Goal: Information Seeking & Learning: Learn about a topic

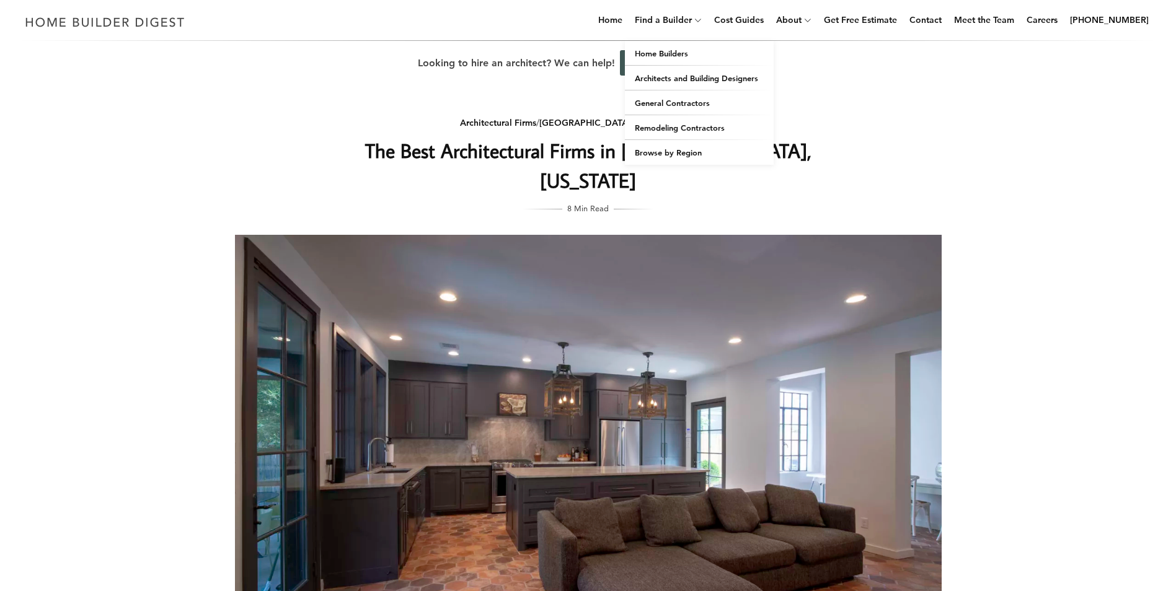
click at [702, 18] on icon at bounding box center [697, 19] width 7 height 9
click at [713, 106] on link "General Contractors" at bounding box center [699, 102] width 149 height 25
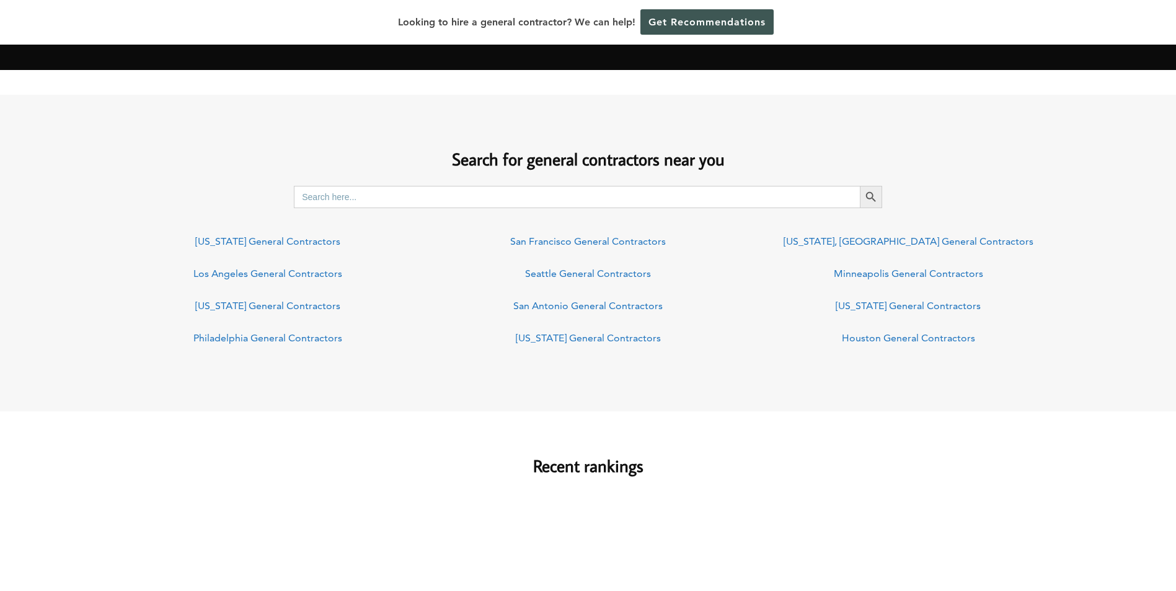
scroll to position [868, 0]
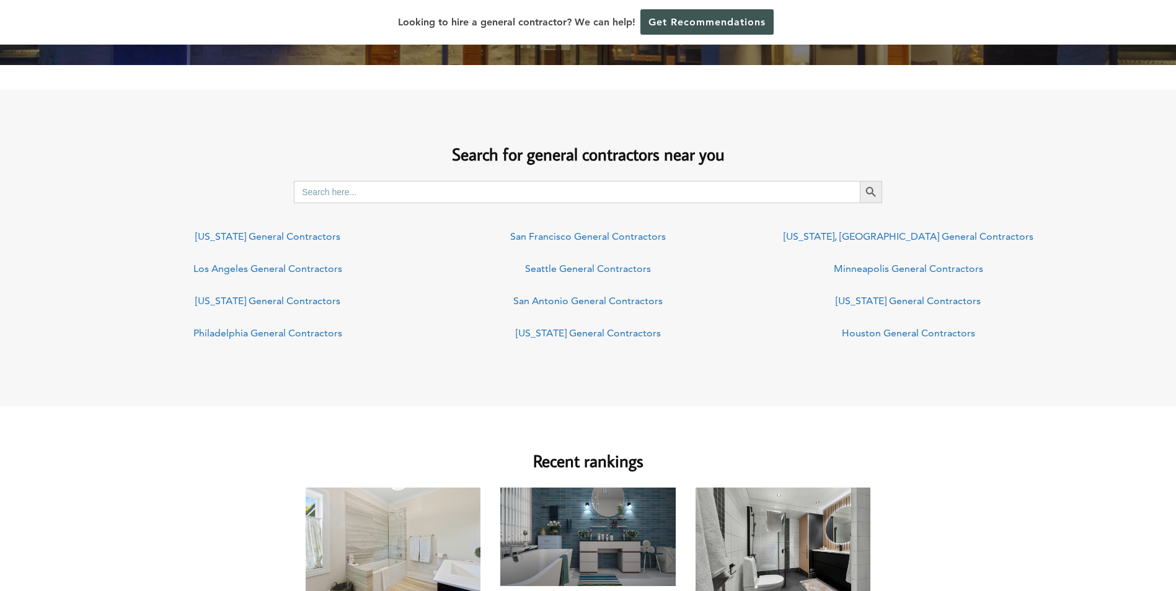
click at [633, 196] on input "Search for:" at bounding box center [577, 192] width 566 height 22
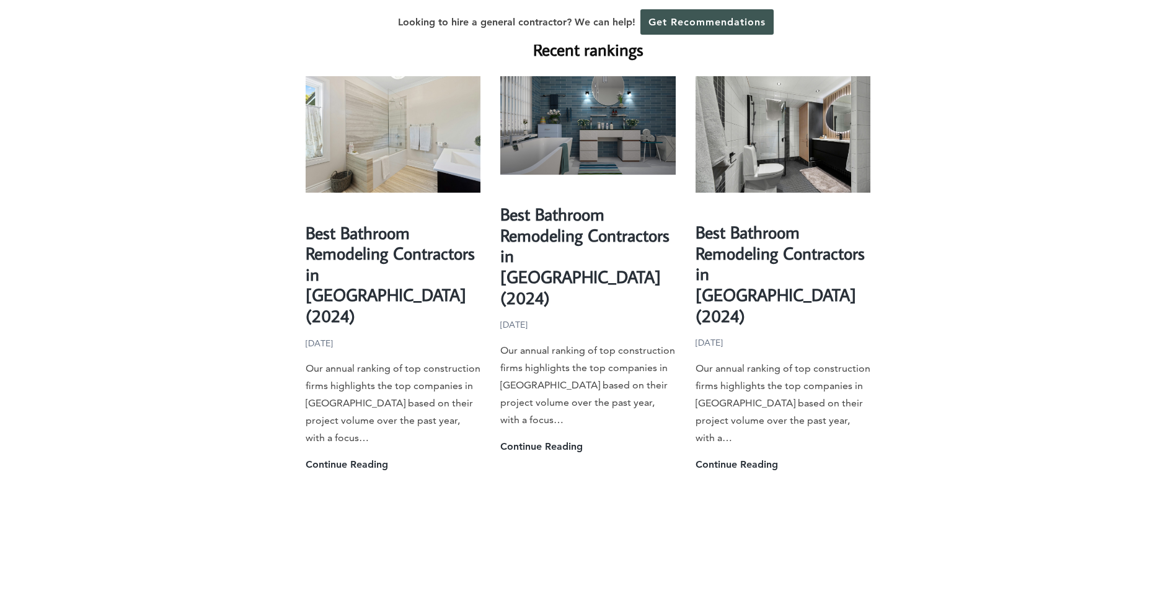
scroll to position [1281, 0]
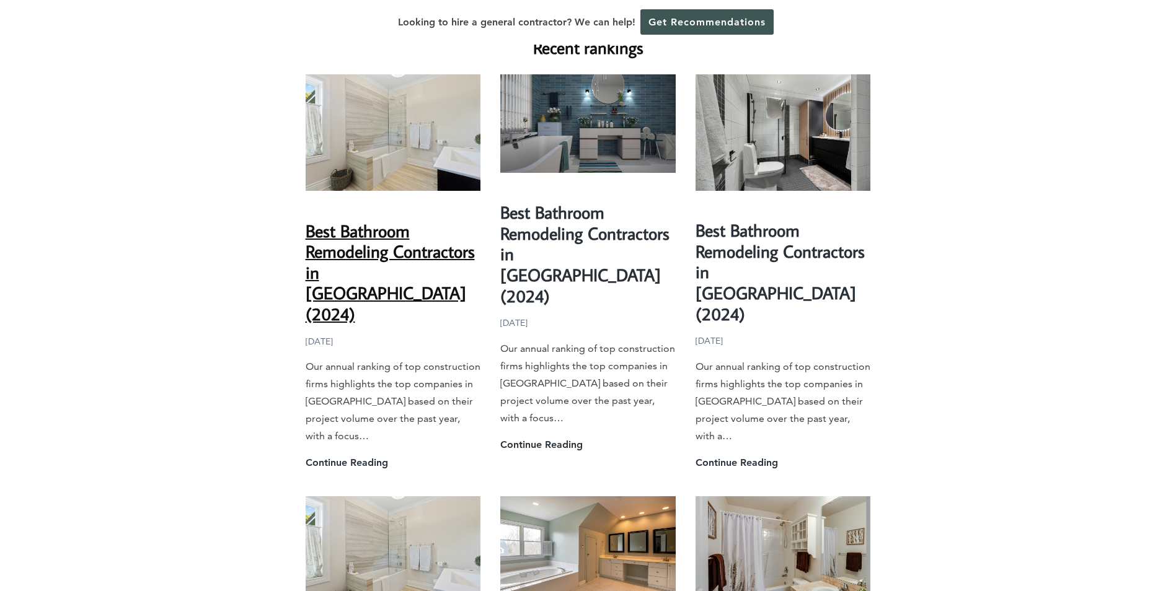
click at [377, 253] on link "Best Bathroom Remodeling Contractors in [GEOGRAPHIC_DATA] (2024)" at bounding box center [390, 272] width 169 height 106
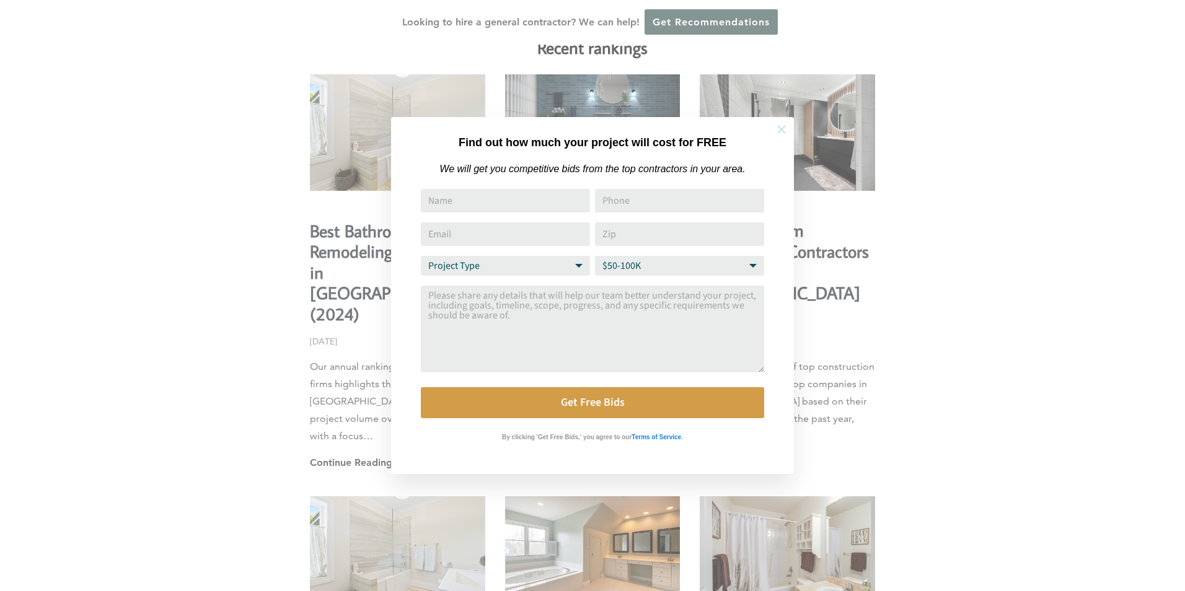
click at [783, 127] on icon at bounding box center [782, 130] width 14 height 14
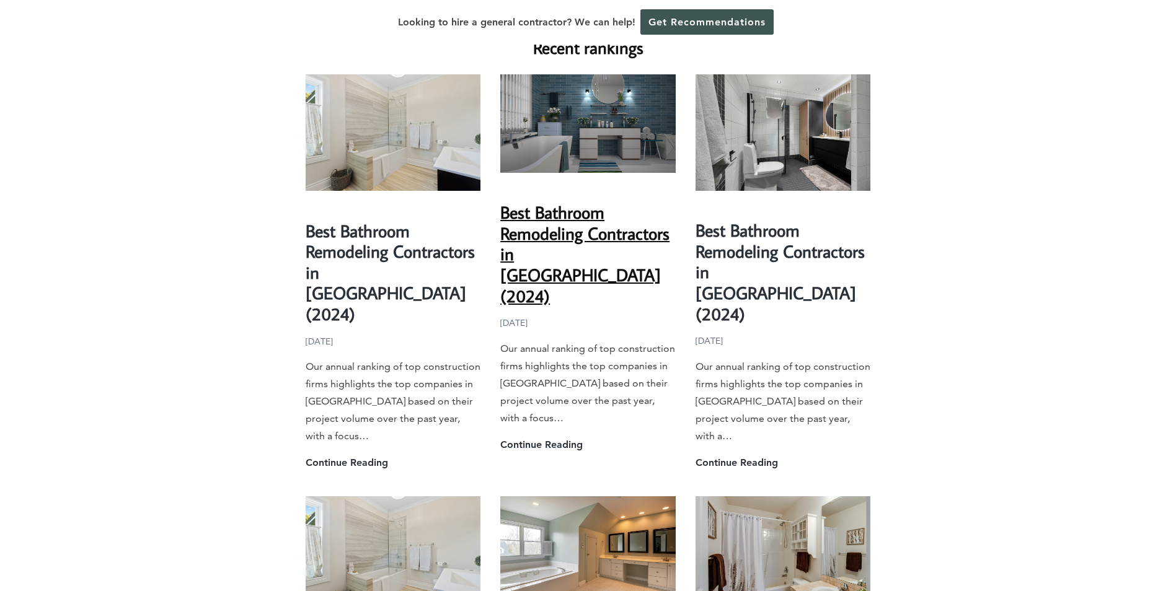
click at [621, 227] on link "Best Bathroom Remodeling Contractors in [GEOGRAPHIC_DATA] (2024)" at bounding box center [584, 254] width 169 height 106
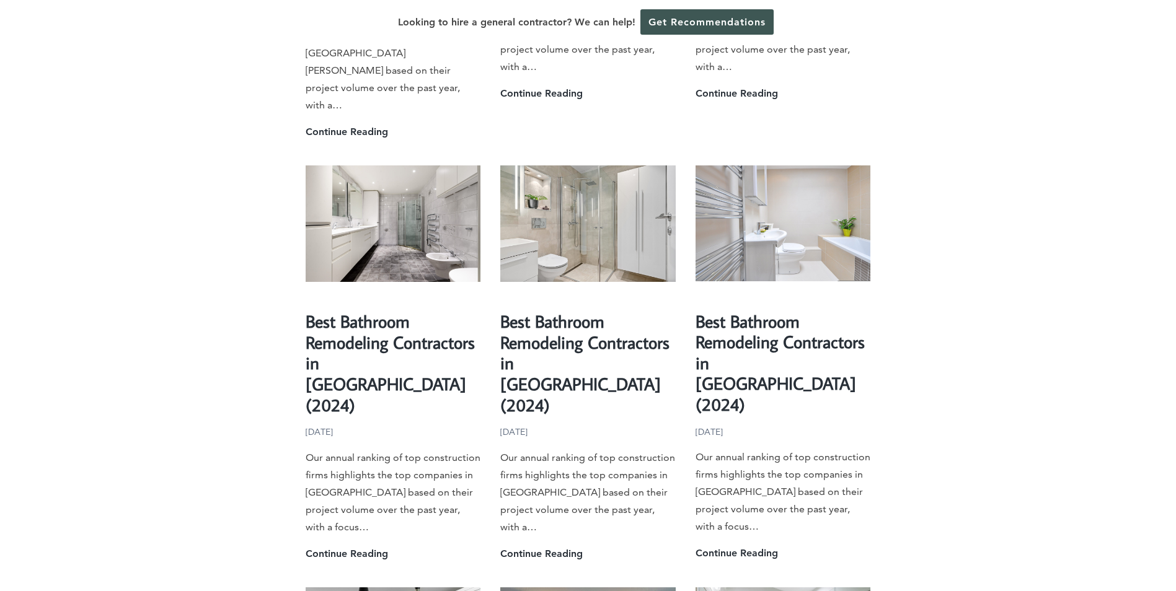
scroll to position [2066, 0]
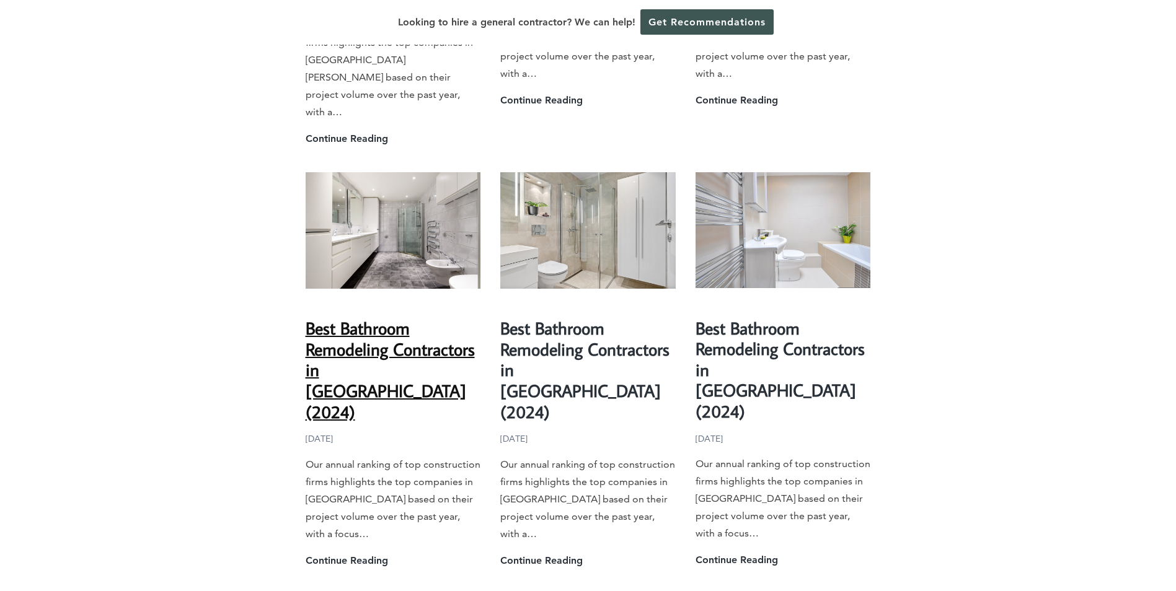
click at [350, 317] on link "Best Bathroom Remodeling Contractors in Irvine (2024)" at bounding box center [390, 370] width 169 height 106
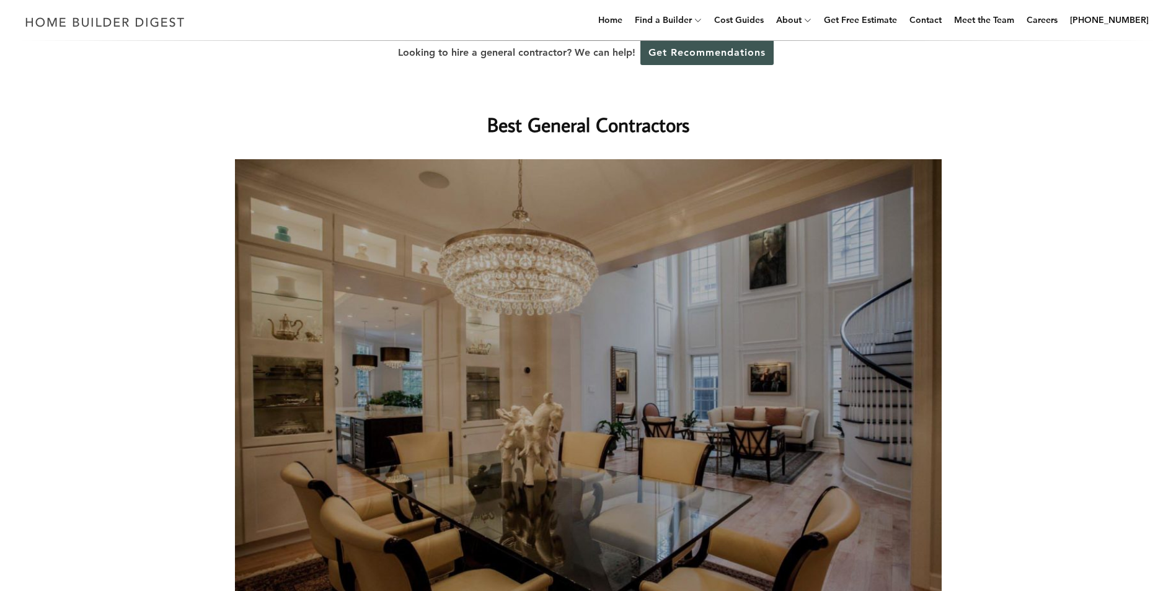
scroll to position [0, 0]
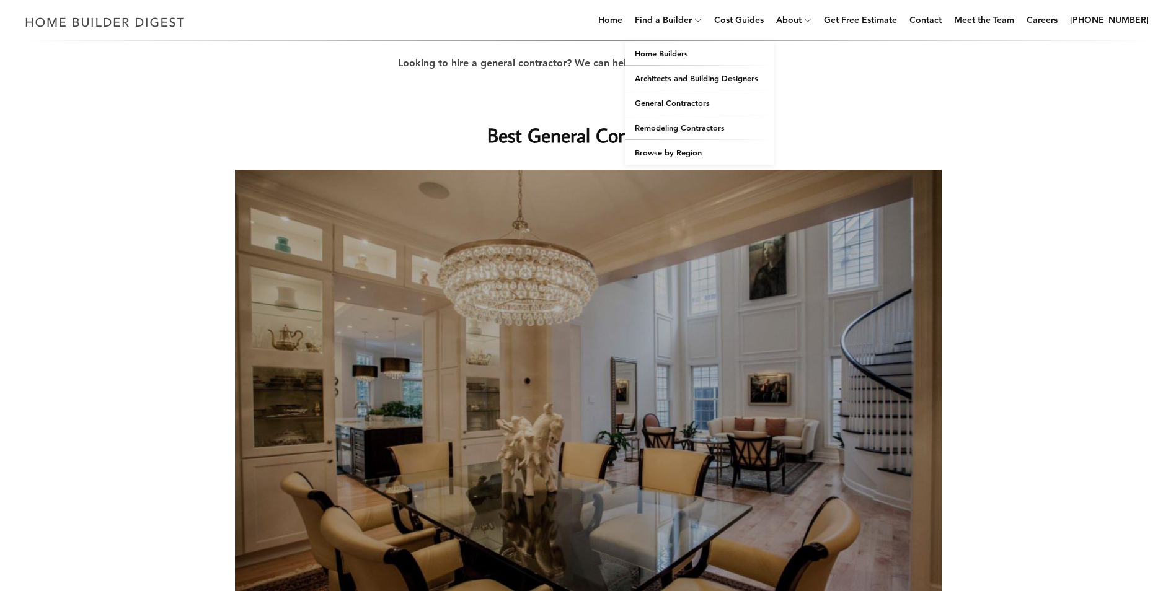
click at [702, 16] on icon at bounding box center [697, 19] width 7 height 9
click at [625, 22] on link "Home" at bounding box center [610, 20] width 34 height 40
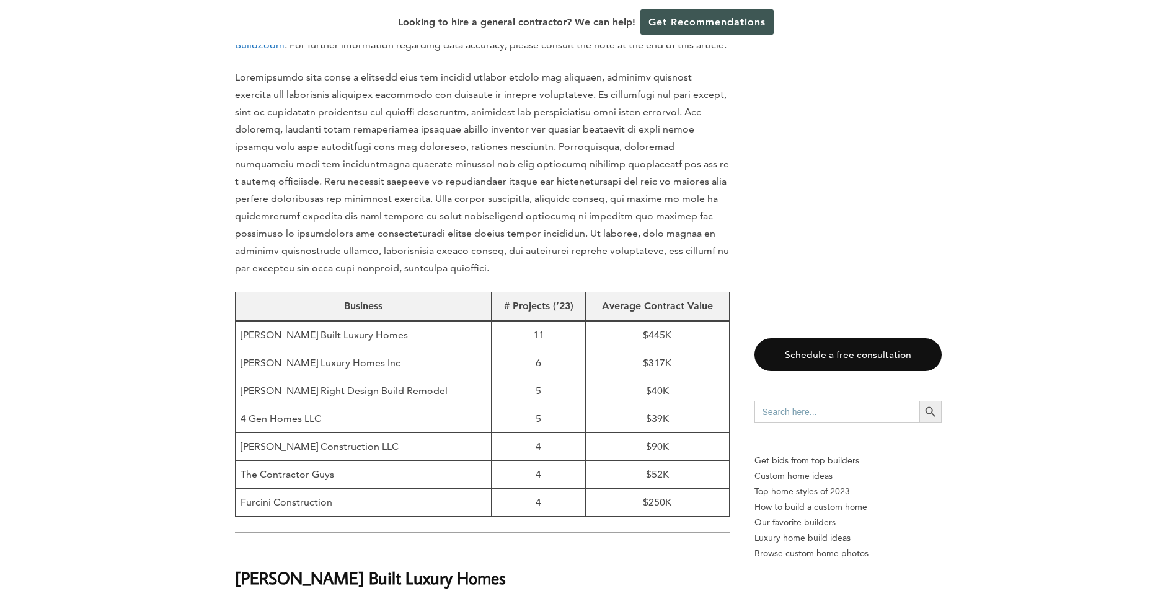
scroll to position [702, 0]
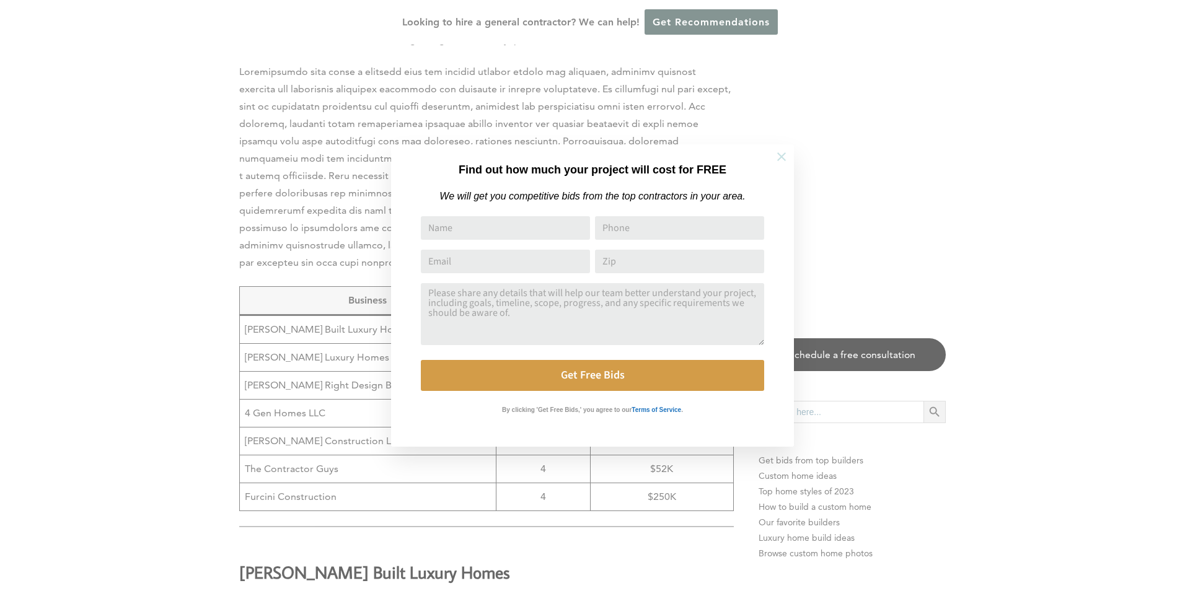
click at [783, 158] on icon at bounding box center [781, 156] width 9 height 9
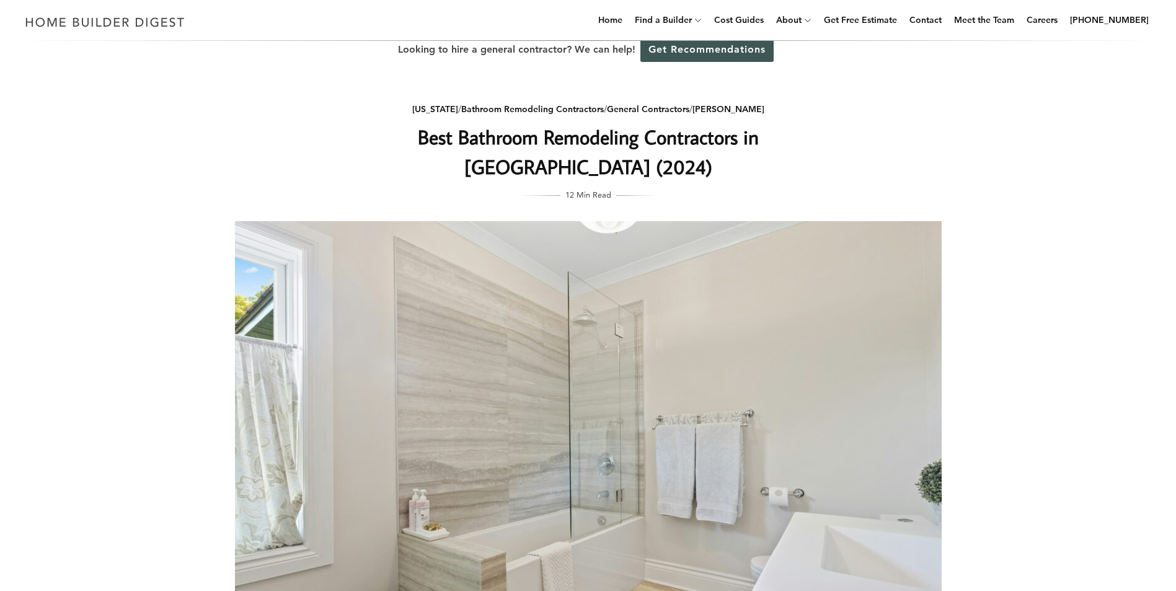
scroll to position [0, 0]
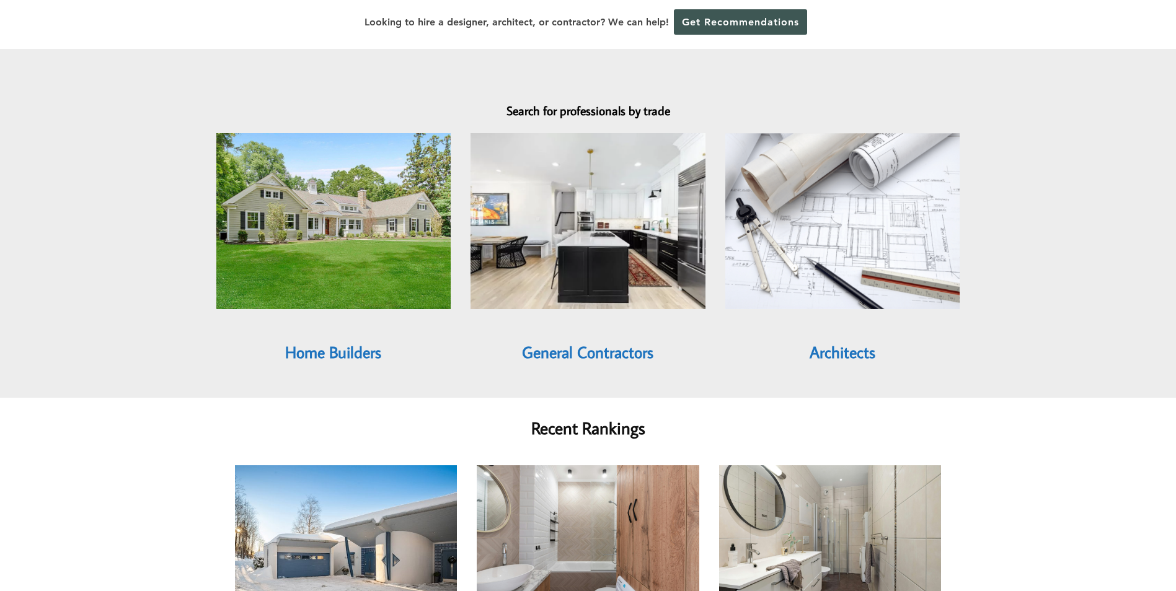
scroll to position [1067, 0]
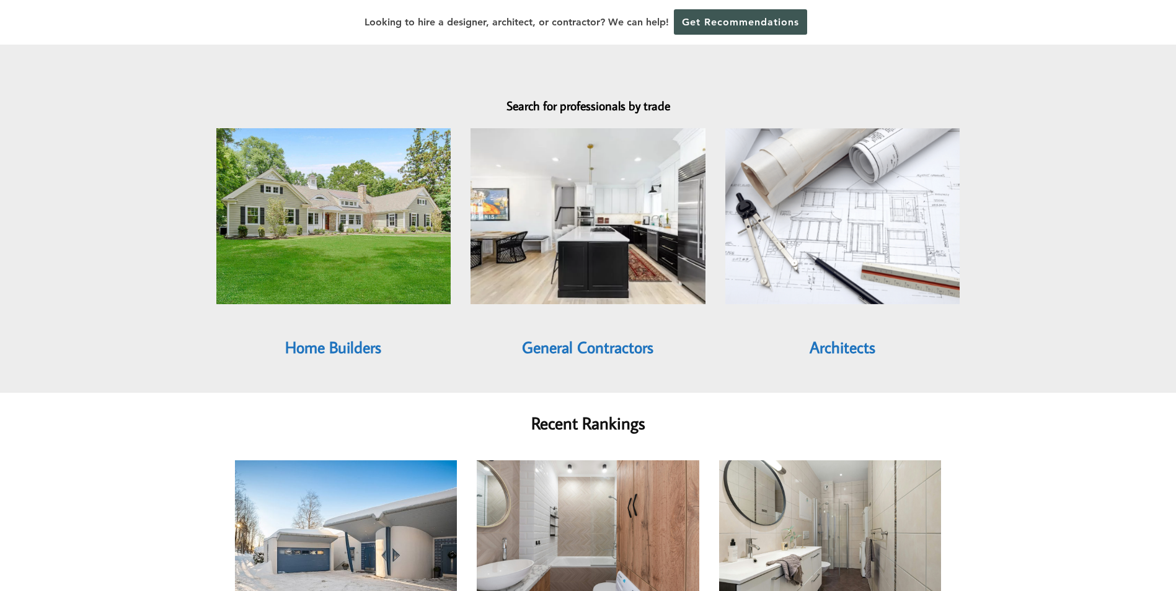
click at [356, 146] on img at bounding box center [333, 216] width 235 height 176
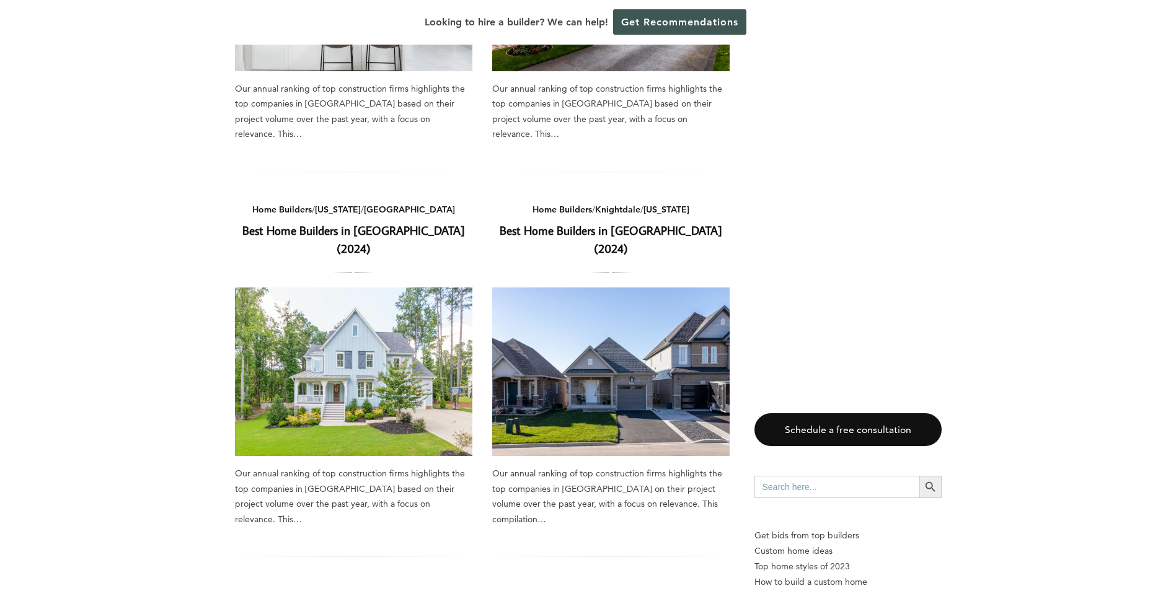
scroll to position [1522, 0]
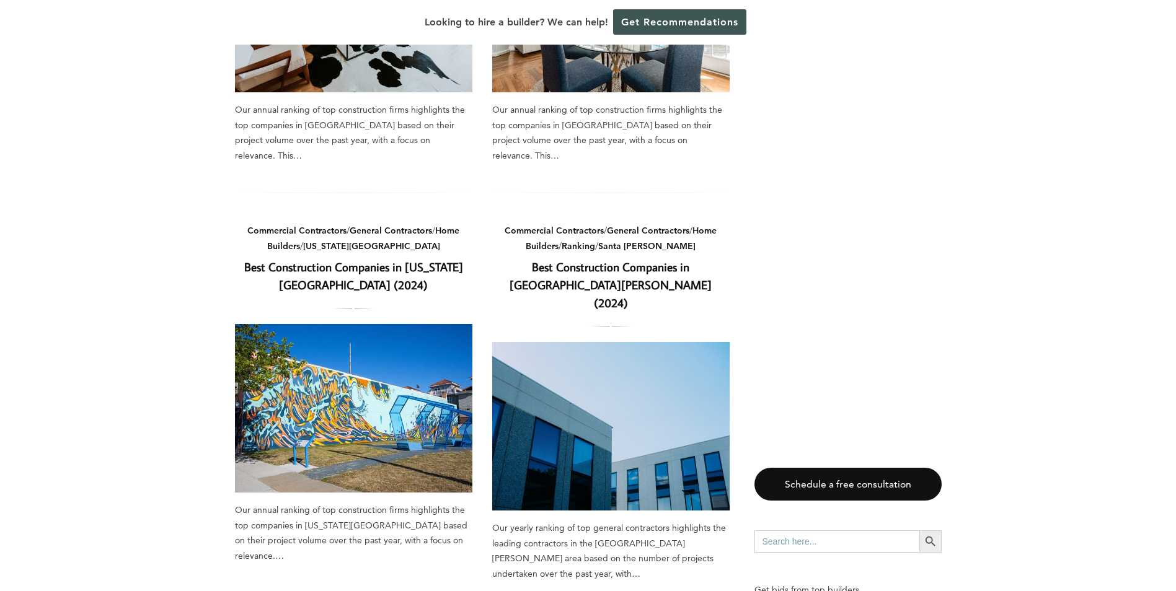
scroll to position [1497, 0]
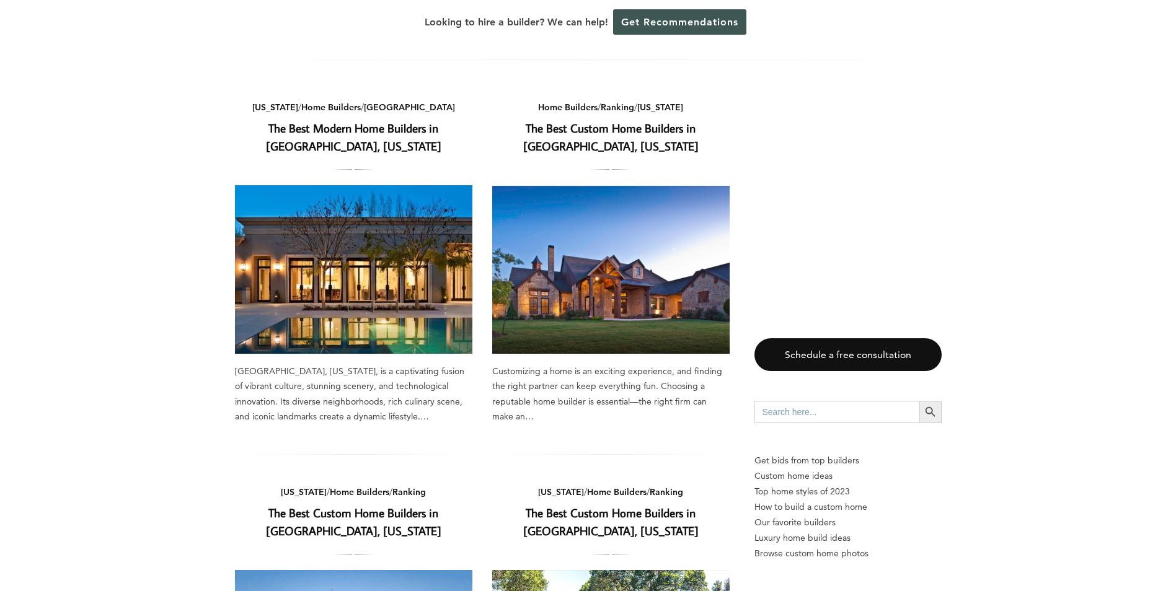
scroll to position [42, 0]
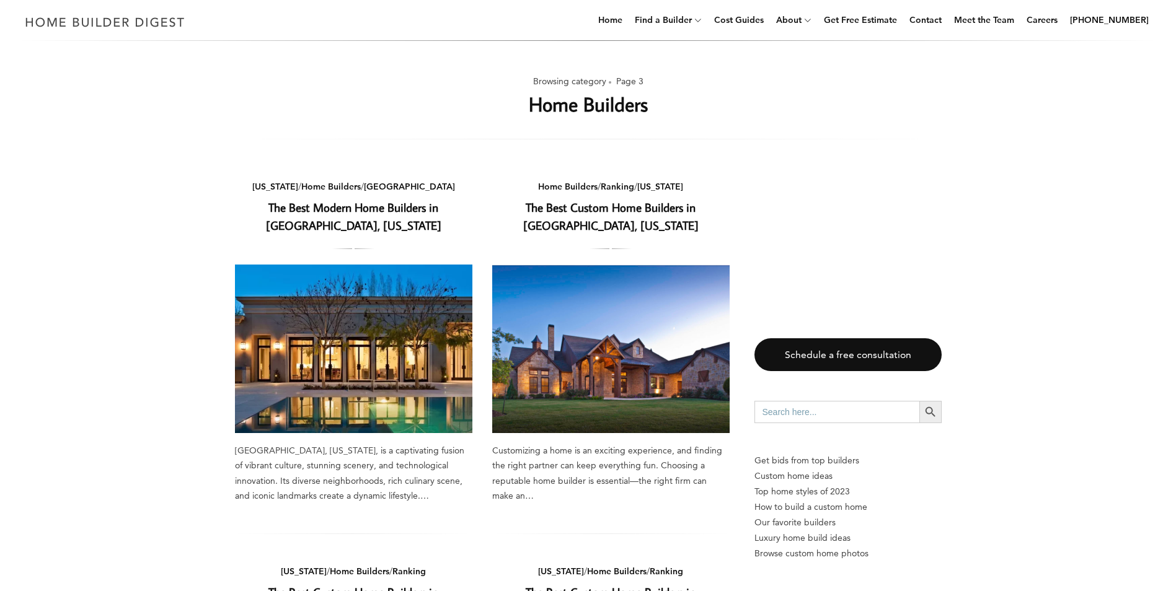
click at [611, 208] on link "The Best Custom Home Builders in Flower Mound, Texas" at bounding box center [610, 216] width 175 height 33
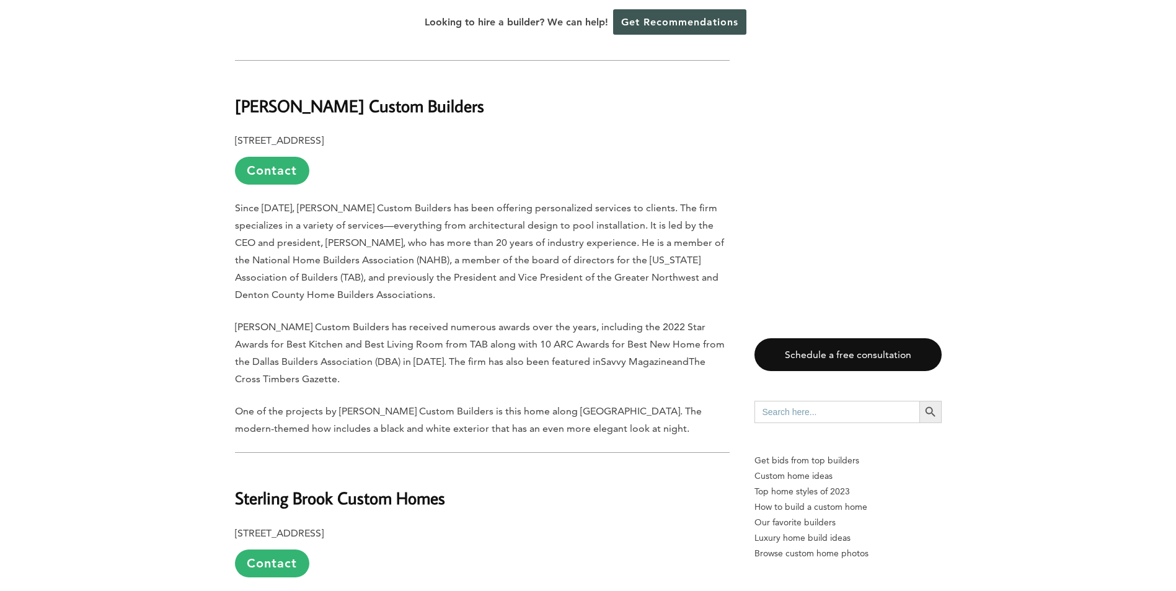
scroll to position [702, 0]
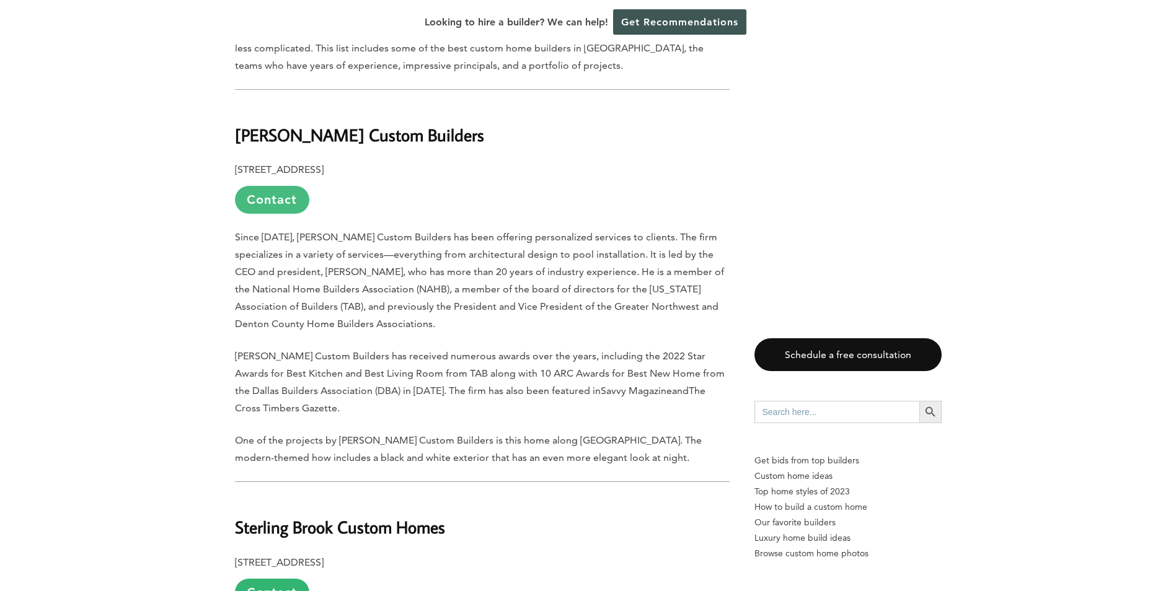
click at [284, 186] on link "Contact" at bounding box center [272, 200] width 74 height 28
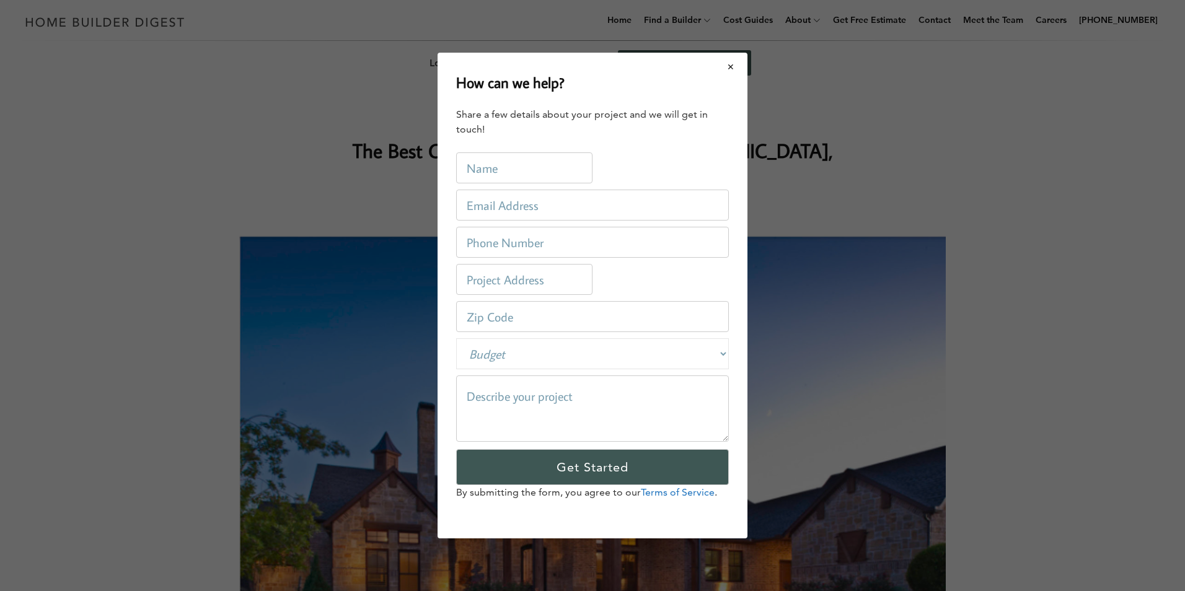
click at [731, 66] on button "Close modal" at bounding box center [731, 67] width 33 height 26
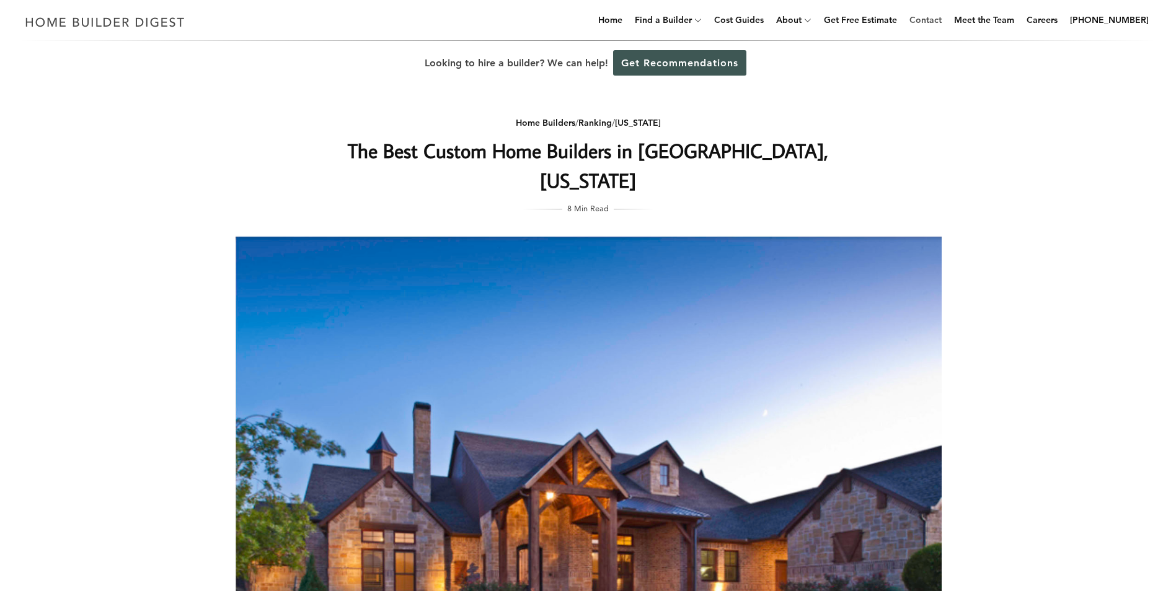
click at [946, 21] on link "Contact" at bounding box center [925, 20] width 42 height 40
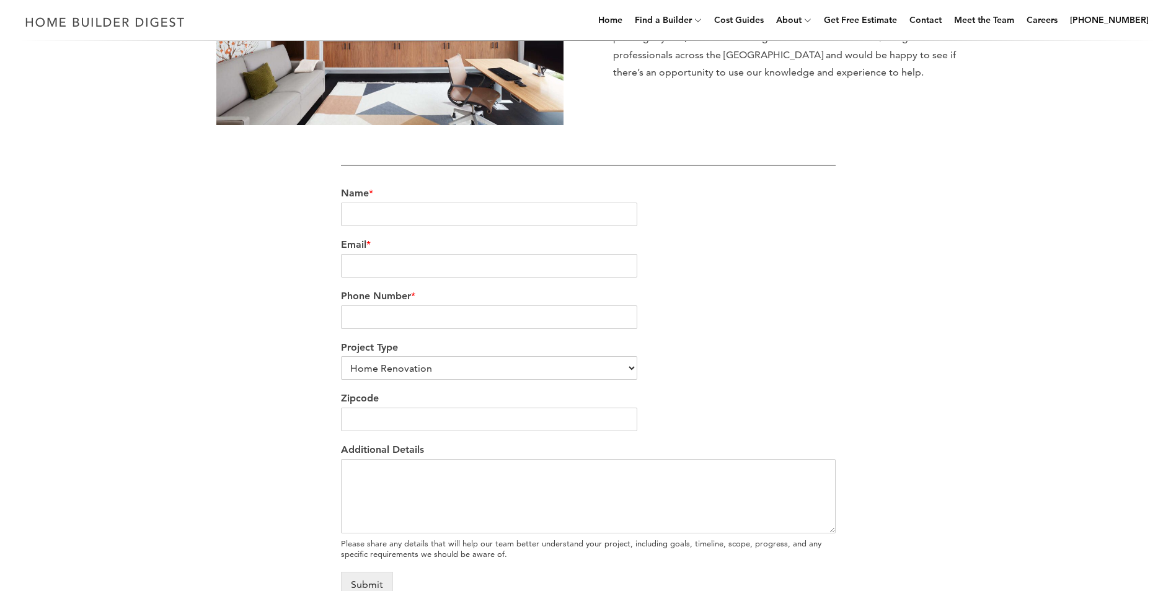
scroll to position [330, 0]
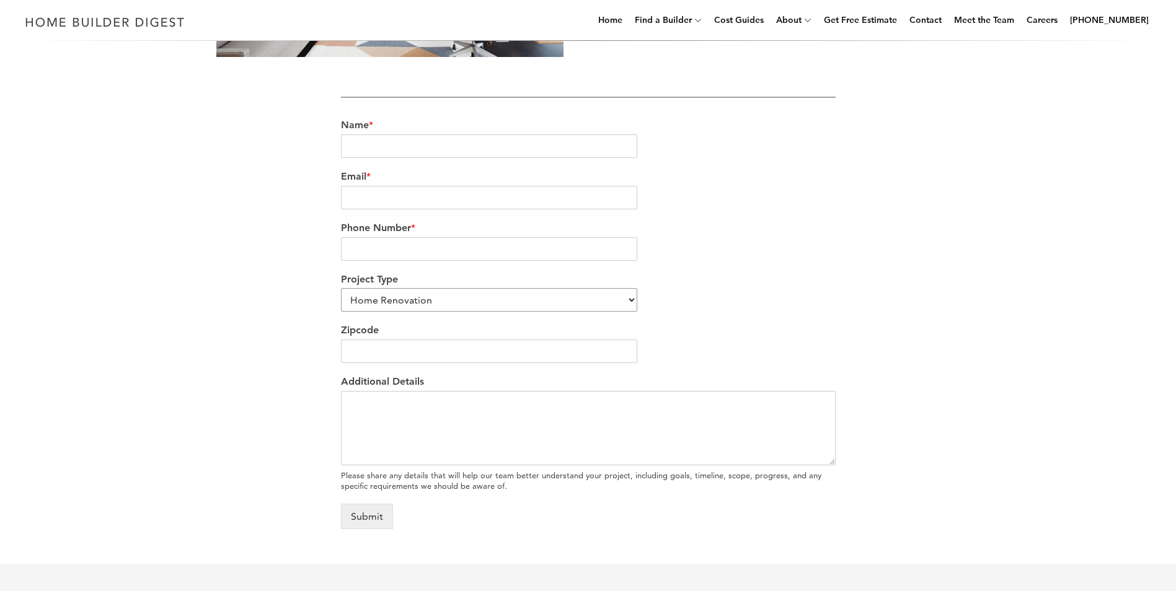
click at [630, 301] on select "Home Renovation Custom Home Builder Commercial Renovation Other" at bounding box center [489, 300] width 297 height 24
click at [796, 257] on div "Phone Number *" at bounding box center [588, 241] width 495 height 51
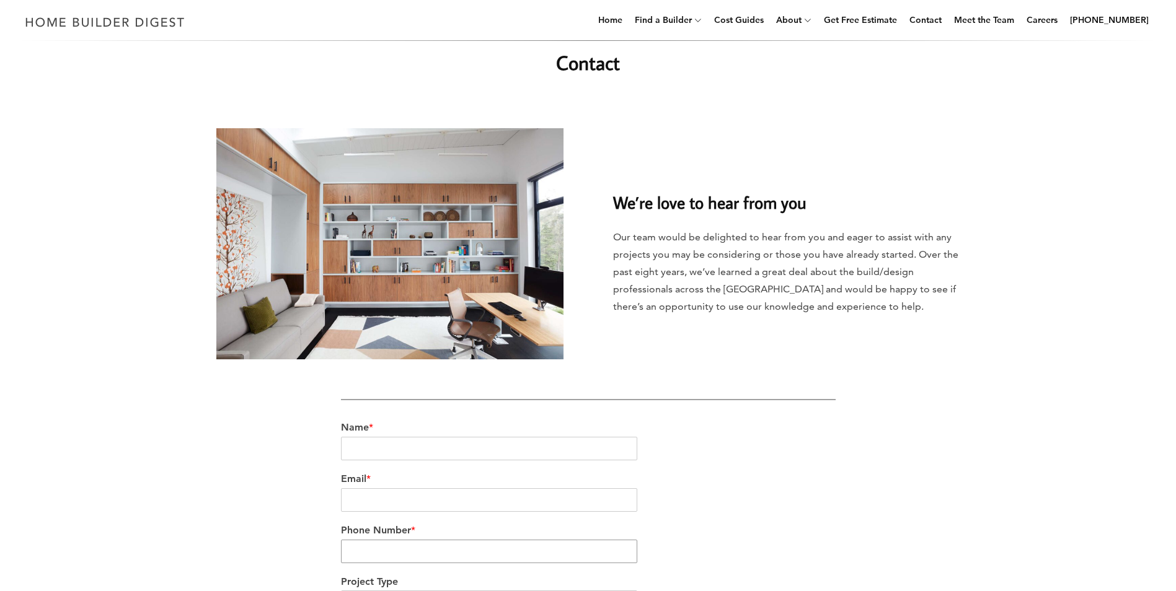
scroll to position [0, 0]
